Goal: Find specific page/section: Find specific page/section

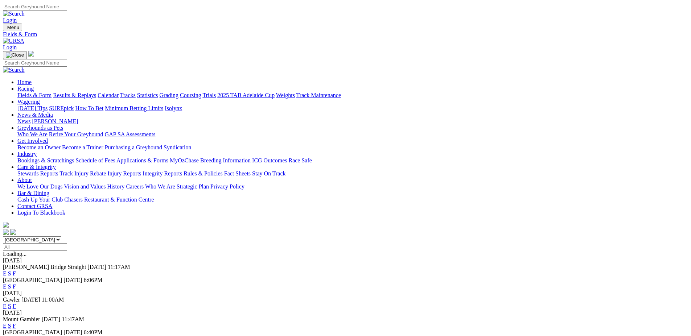
click at [16, 283] on link "F" at bounding box center [14, 286] width 3 height 6
click at [16, 270] on link "F" at bounding box center [14, 273] width 3 height 6
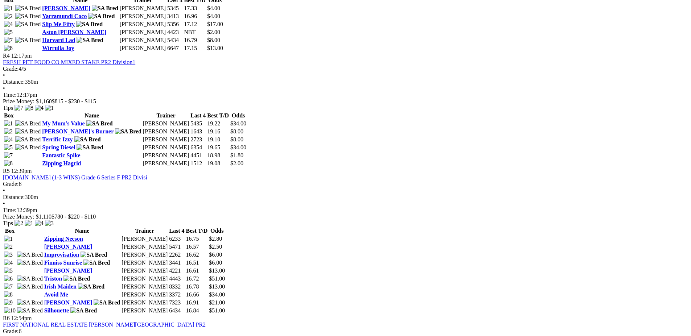
scroll to position [652, 0]
